Goal: Information Seeking & Learning: Learn about a topic

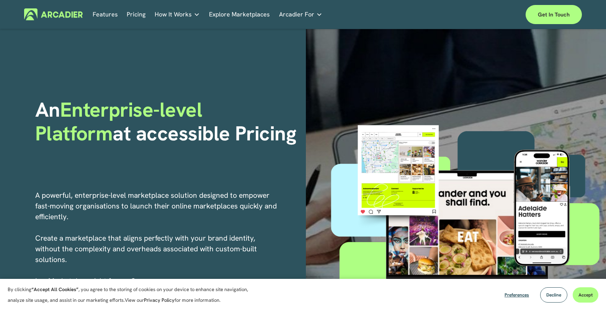
click at [277, 152] on div "An Enterprise-level Platform at accessible Pricing" at bounding box center [167, 138] width 265 height 81
click at [290, 150] on div "An Enterprise-level Platform at accessible Pricing" at bounding box center [167, 138] width 265 height 81
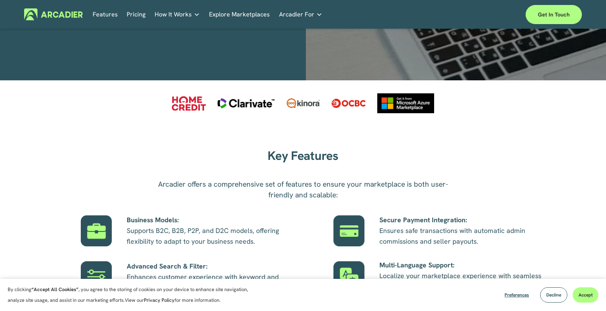
scroll to position [357, 0]
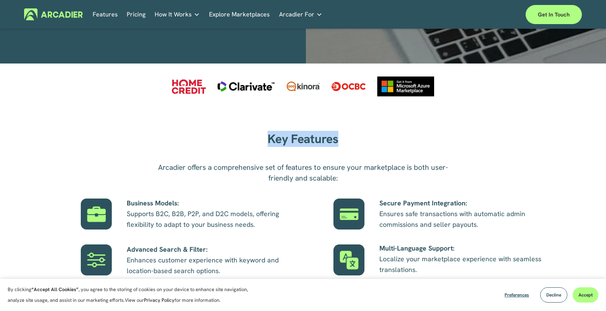
drag, startPoint x: 285, startPoint y: 136, endPoint x: 347, endPoint y: 144, distance: 62.9
click at [390, 150] on div "Key Features" at bounding box center [303, 139] width 215 height 23
click at [329, 139] on strong "Key Features" at bounding box center [303, 139] width 70 height 16
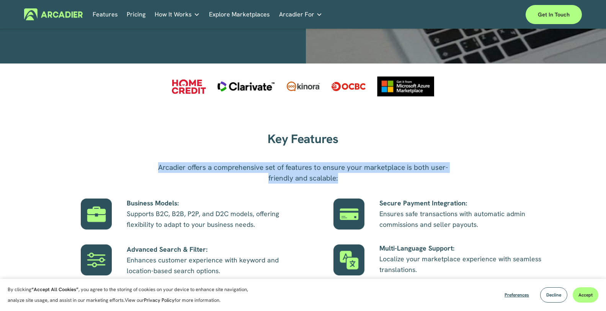
drag, startPoint x: 147, startPoint y: 162, endPoint x: 358, endPoint y: 182, distance: 211.9
click at [358, 182] on div "Key Features Arcadier offers a comprehensive set of features to ensure your mar…" at bounding box center [303, 243] width 606 height 230
click at [320, 180] on p "Arcadier offers a comprehensive set of features to ensure your marketplace is b…" at bounding box center [303, 172] width 306 height 21
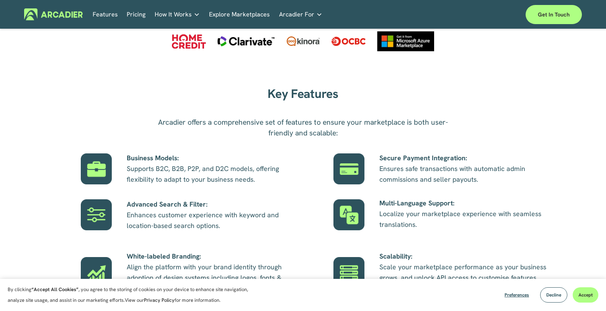
scroll to position [447, 0]
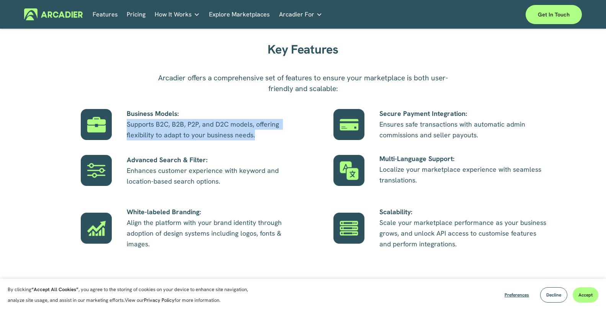
drag, startPoint x: 126, startPoint y: 123, endPoint x: 253, endPoint y: 137, distance: 128.6
click at [263, 137] on div "Key Features Arcadier offers a comprehensive set of features to ensure your mar…" at bounding box center [303, 153] width 606 height 230
click at [228, 137] on p "Business Models: Supports B2C, B2B, P2P, and D2C models, offering flexibility t…" at bounding box center [211, 124] width 169 height 32
drag, startPoint x: 250, startPoint y: 137, endPoint x: 120, endPoint y: 121, distance: 131.2
click at [119, 121] on div "Key Features Arcadier offers a comprehensive set of features to ensure your mar…" at bounding box center [303, 153] width 606 height 230
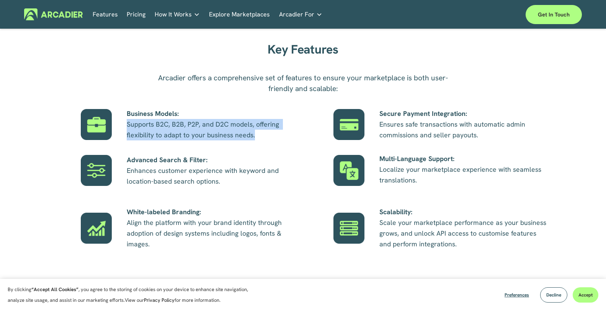
click at [159, 129] on p "Business Models: Supports B2C, B2B, P2P, and D2C models, offering flexibility t…" at bounding box center [211, 124] width 169 height 32
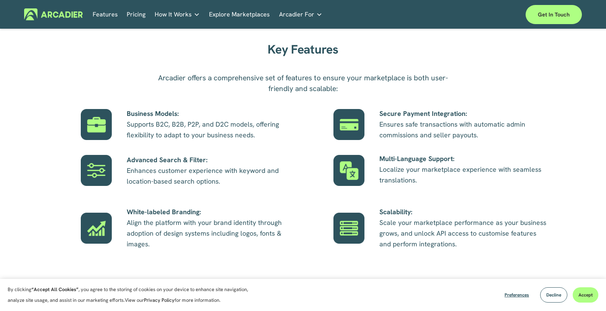
click at [293, 142] on div "Key Features Arcadier offers a comprehensive set of features to ensure your mar…" at bounding box center [303, 153] width 606 height 230
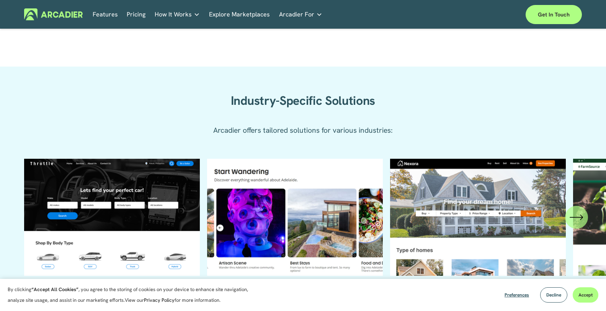
scroll to position [625, 0]
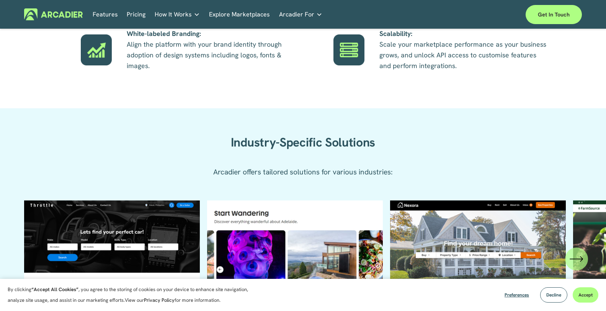
drag, startPoint x: 294, startPoint y: 151, endPoint x: 308, endPoint y: 159, distance: 16.1
click at [302, 155] on div "Industry-Specific Solutions Arcadier offers tailored solutions for various indu…" at bounding box center [303, 148] width 606 height 81
click at [304, 154] on div "Industry-Specific Solutions" at bounding box center [303, 142] width 215 height 23
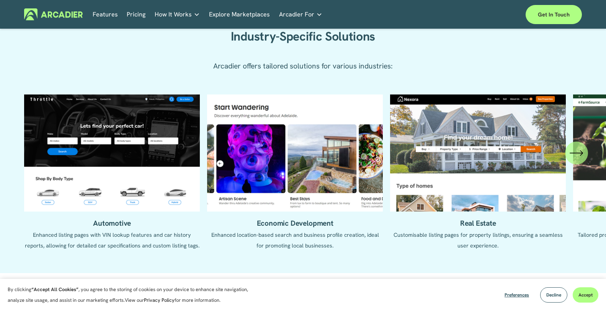
scroll to position [715, 0]
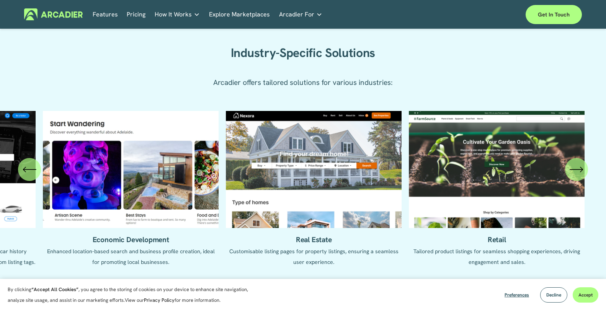
drag, startPoint x: 443, startPoint y: 172, endPoint x: 129, endPoint y: 171, distance: 313.9
click at [121, 171] on ul "Automotive Enhanced listing pages with VIN lookup features and car history repo…" at bounding box center [302, 195] width 557 height 168
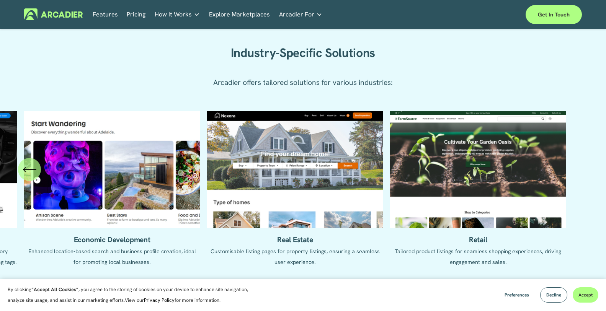
drag, startPoint x: 476, startPoint y: 181, endPoint x: 281, endPoint y: 184, distance: 194.9
click at [281, 184] on ul "Automotive Enhanced listing pages with VIN lookup features and car history repo…" at bounding box center [302, 195] width 557 height 168
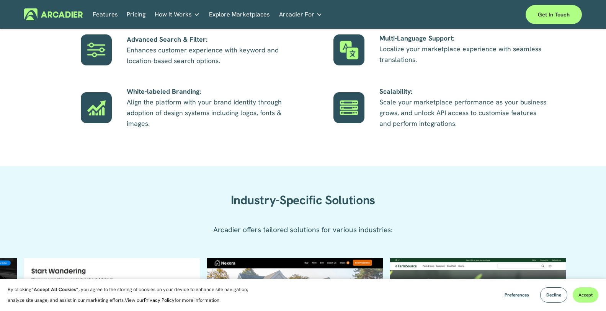
scroll to position [536, 0]
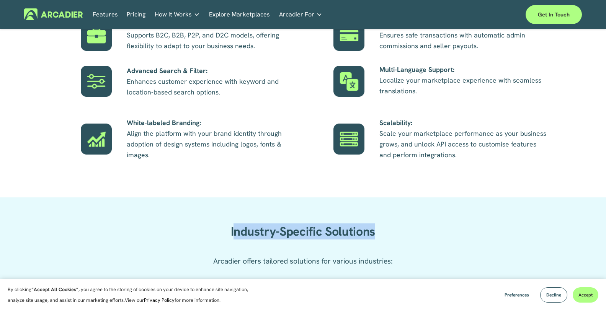
drag, startPoint x: 250, startPoint y: 231, endPoint x: 395, endPoint y: 230, distance: 145.1
click at [395, 230] on h2 "Industry-Specific Solutions" at bounding box center [303, 231] width 215 height 15
click at [361, 229] on h2 "Industry-Specific Solutions" at bounding box center [303, 231] width 215 height 15
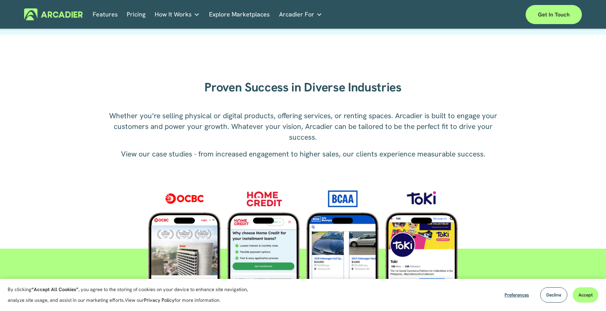
scroll to position [983, 0]
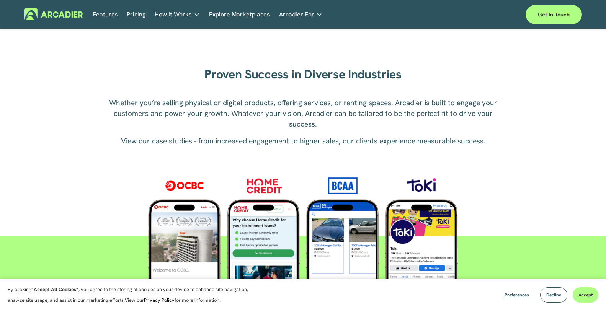
click at [237, 12] on link "Explore Marketplaces" at bounding box center [239, 14] width 61 height 12
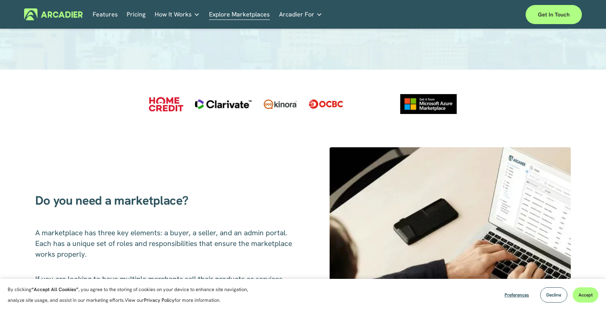
scroll to position [179, 0]
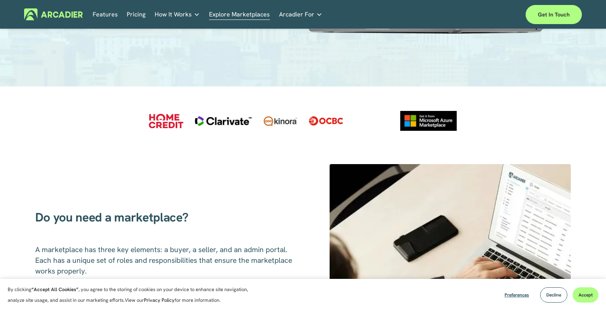
click at [166, 123] on div at bounding box center [166, 121] width 34 height 15
click at [165, 119] on div at bounding box center [166, 121] width 34 height 15
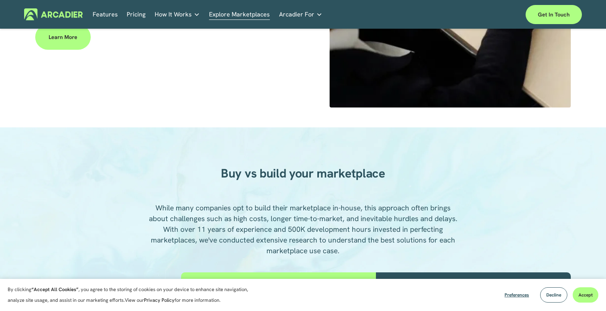
scroll to position [536, 0]
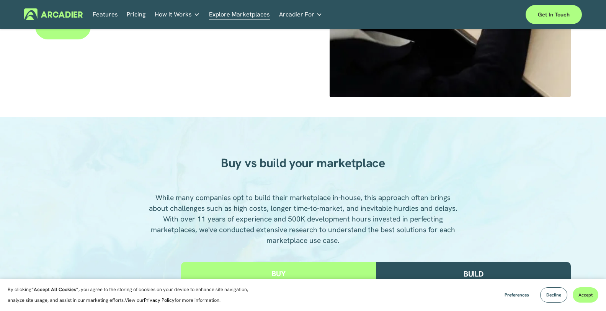
click at [0, 0] on div "Resources Case Studies Read about game-changing marketplace solutions." at bounding box center [0, 0] width 0 height 0
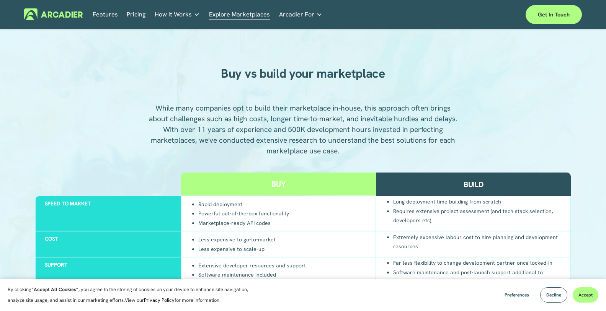
scroll to position [715, 0]
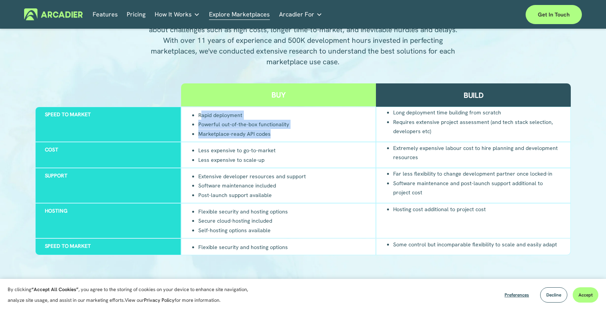
drag, startPoint x: 230, startPoint y: 119, endPoint x: 259, endPoint y: 141, distance: 36.3
click at [283, 139] on ul "Rapid deployment Powerful out-of-the-box functionality Marketplace-ready API co…" at bounding box center [240, 124] width 98 height 28
click at [259, 141] on div "Rapid deployment Powerful out-of-the-box functionality Marketplace-ready API co…" at bounding box center [278, 124] width 195 height 35
drag, startPoint x: 277, startPoint y: 136, endPoint x: 209, endPoint y: 115, distance: 71.7
click at [182, 110] on div "Rapid deployment Powerful out-of-the-box functionality Marketplace-ready API co…" at bounding box center [278, 124] width 195 height 35
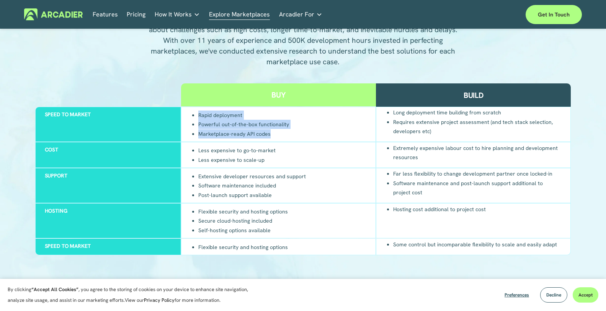
click at [209, 115] on li "Rapid deployment" at bounding box center [243, 115] width 91 height 9
drag, startPoint x: 196, startPoint y: 109, endPoint x: 301, endPoint y: 133, distance: 108.3
click at [301, 133] on div "Speed to market Rapid deployment Powerful out-of-the-box functionality Marketpl…" at bounding box center [303, 124] width 536 height 35
click at [301, 133] on div "Rapid deployment Powerful out-of-the-box functionality Marketplace-ready API co…" at bounding box center [278, 124] width 195 height 35
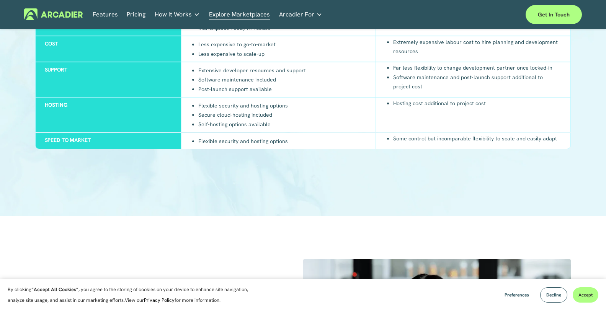
scroll to position [804, 0]
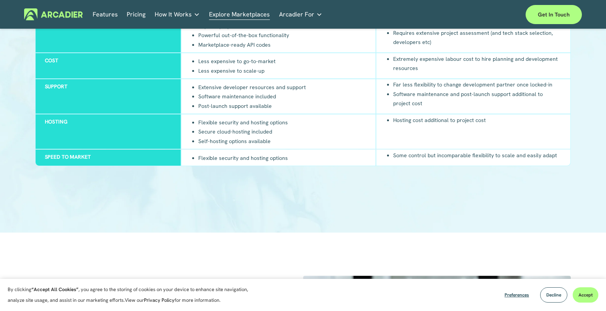
click at [325, 136] on div "Flexible security and hosting options Secure cloud-hosting included Self-hostin…" at bounding box center [278, 131] width 195 height 35
click at [315, 137] on div "Flexible security and hosting options Secure cloud-hosting included Self-hostin…" at bounding box center [278, 131] width 195 height 35
click at [327, 136] on div "Flexible security and hosting options Secure cloud-hosting included Self-hostin…" at bounding box center [278, 131] width 195 height 35
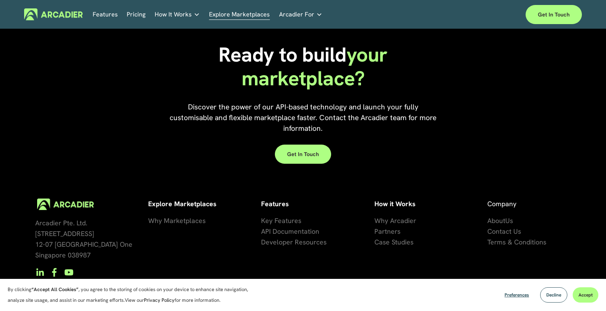
scroll to position [1727, 0]
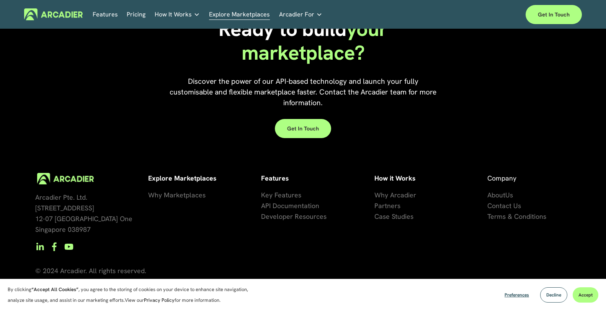
click at [281, 196] on span "Key Features" at bounding box center [281, 195] width 40 height 9
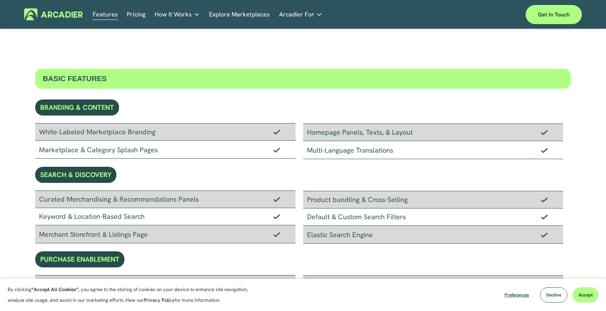
click at [299, 155] on div "White-Labeled Marketplace Branding Marketplace & Category Splash Pages" at bounding box center [169, 141] width 268 height 36
click at [299, 150] on div "White-Labeled Marketplace Branding Marketplace & Category Splash Pages" at bounding box center [169, 141] width 268 height 36
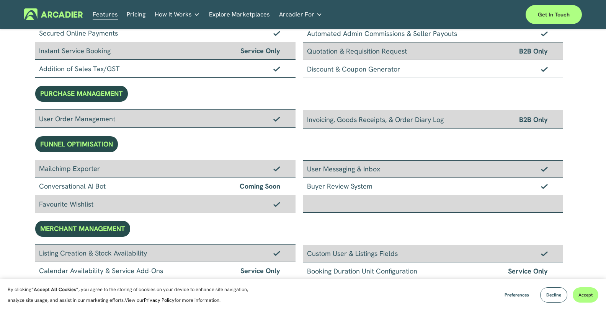
scroll to position [179, 0]
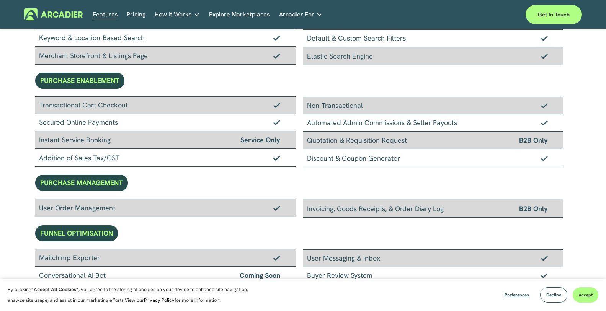
click at [299, 150] on div "Transactional Cart Checkout Secured Online Payments Instant Service Booking Ser…" at bounding box center [169, 131] width 268 height 71
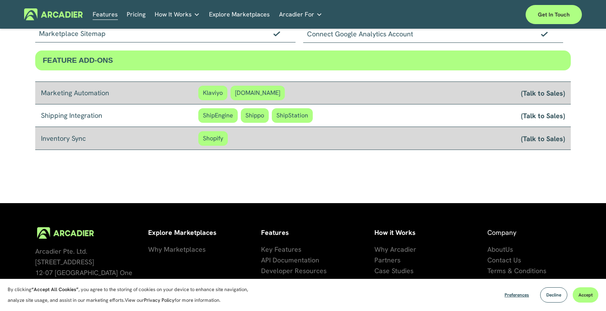
scroll to position [681, 0]
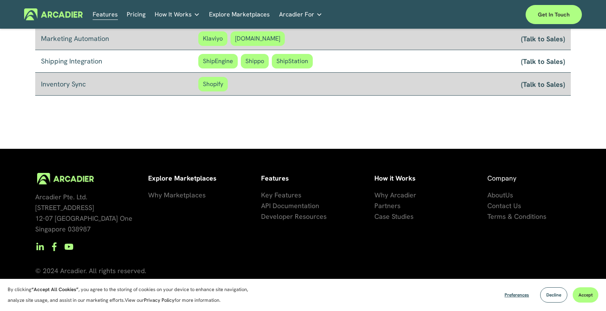
click at [308, 160] on div "Arcadier Pte. Ltd. 7 Temasek Boulevard 12-07 Suntec Tower One Singapore 038987 …" at bounding box center [303, 230] width 606 height 162
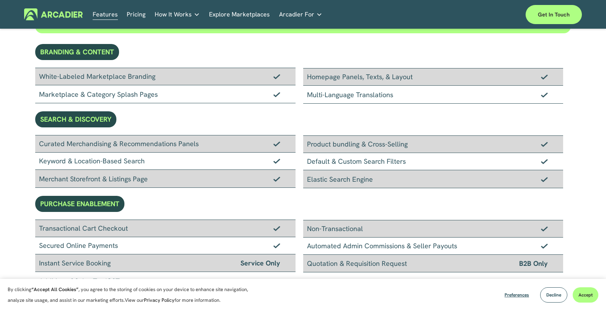
scroll to position [0, 0]
